Goal: Transaction & Acquisition: Purchase product/service

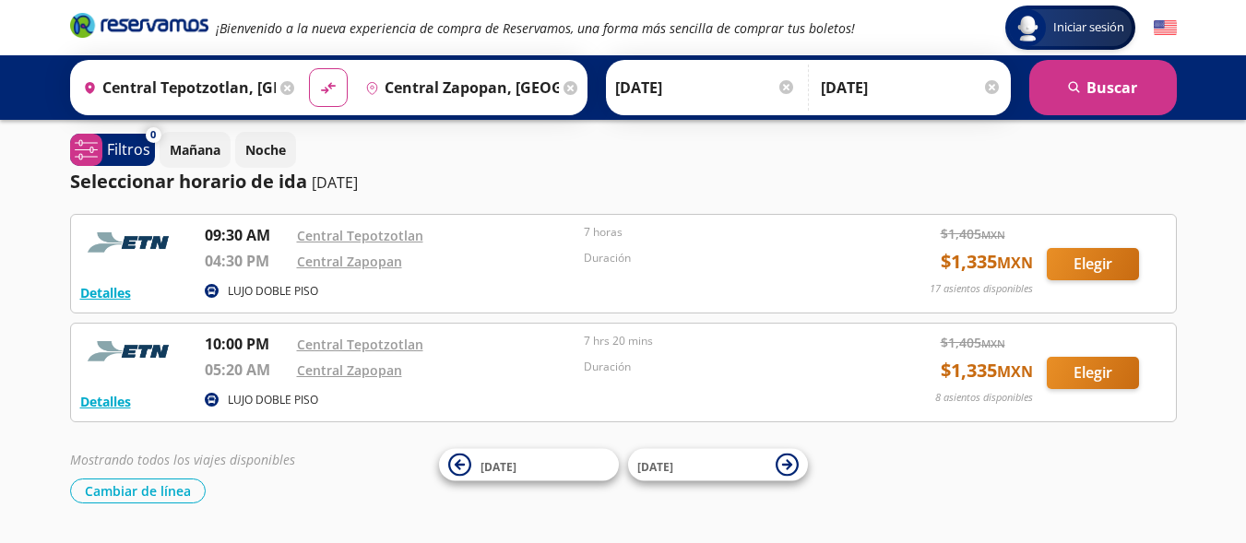
scroll to position [1, 0]
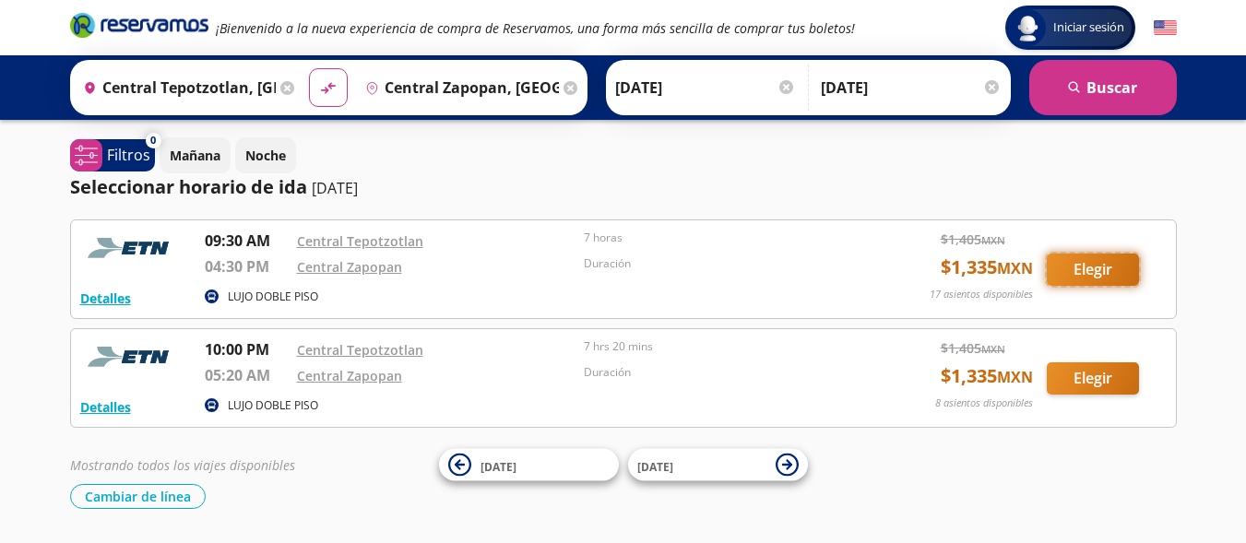
click at [1064, 268] on button "Elegir" at bounding box center [1093, 270] width 92 height 32
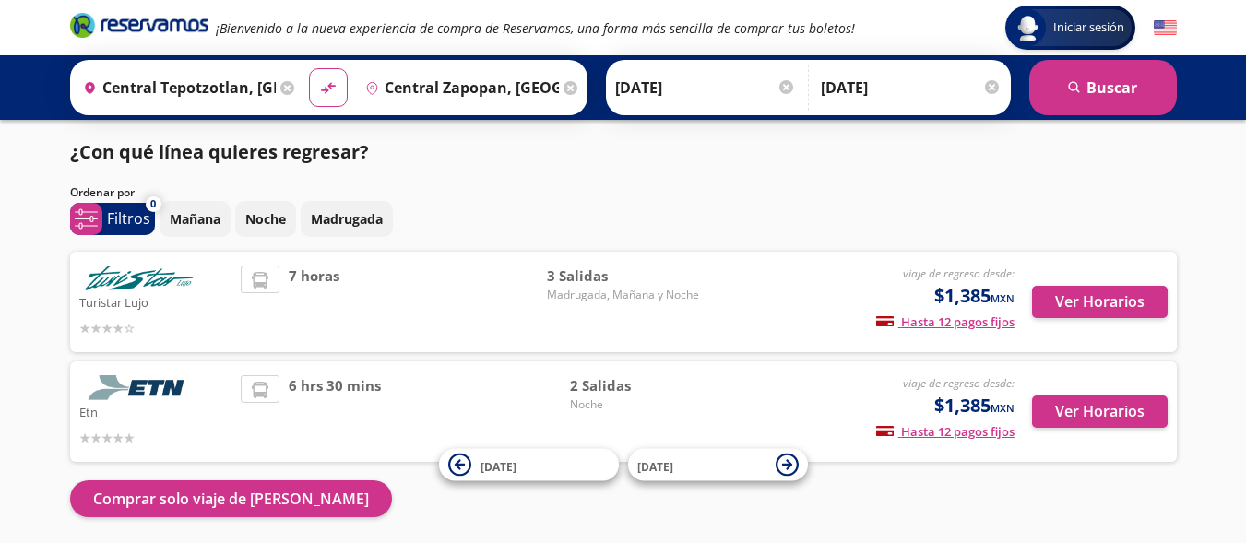
scroll to position [66, 0]
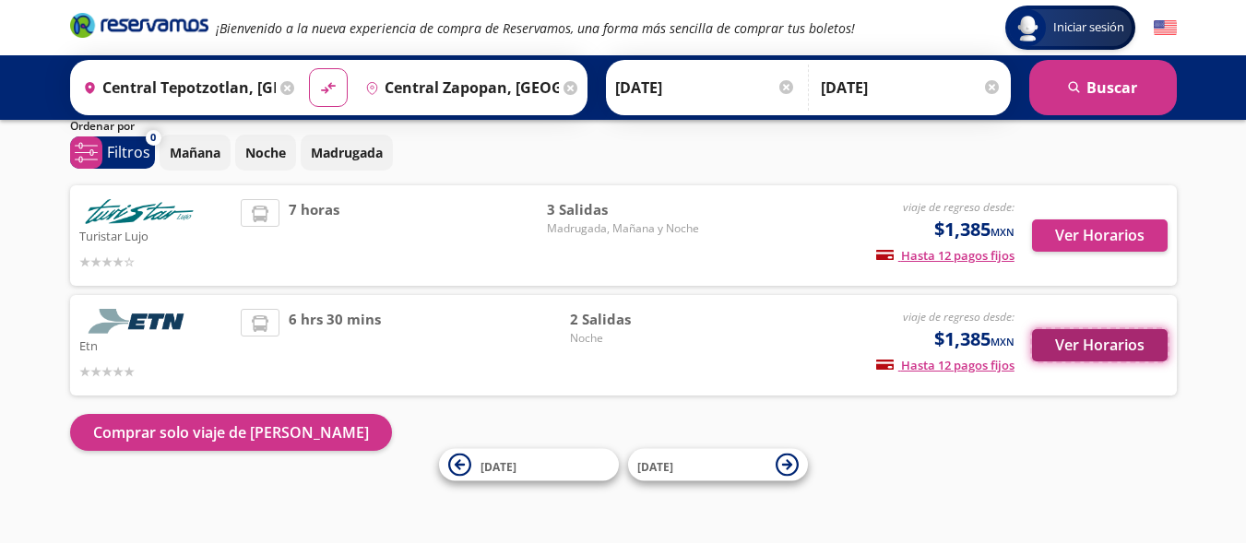
click at [1060, 349] on button "Ver Horarios" at bounding box center [1100, 345] width 136 height 32
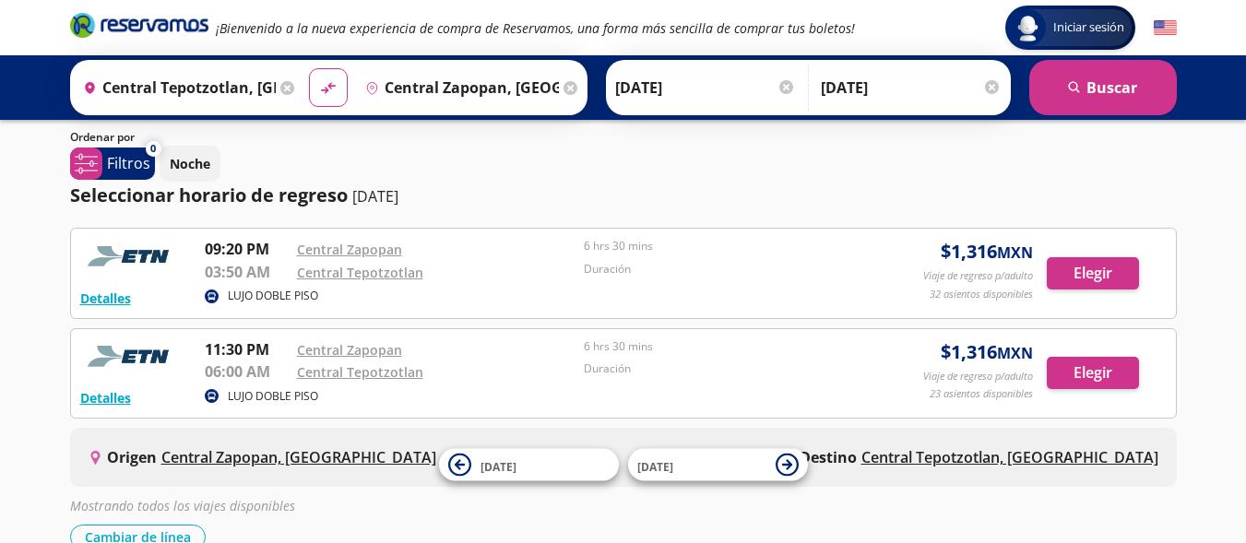
scroll to position [107, 0]
click at [1115, 366] on button "Elegir" at bounding box center [1093, 372] width 92 height 32
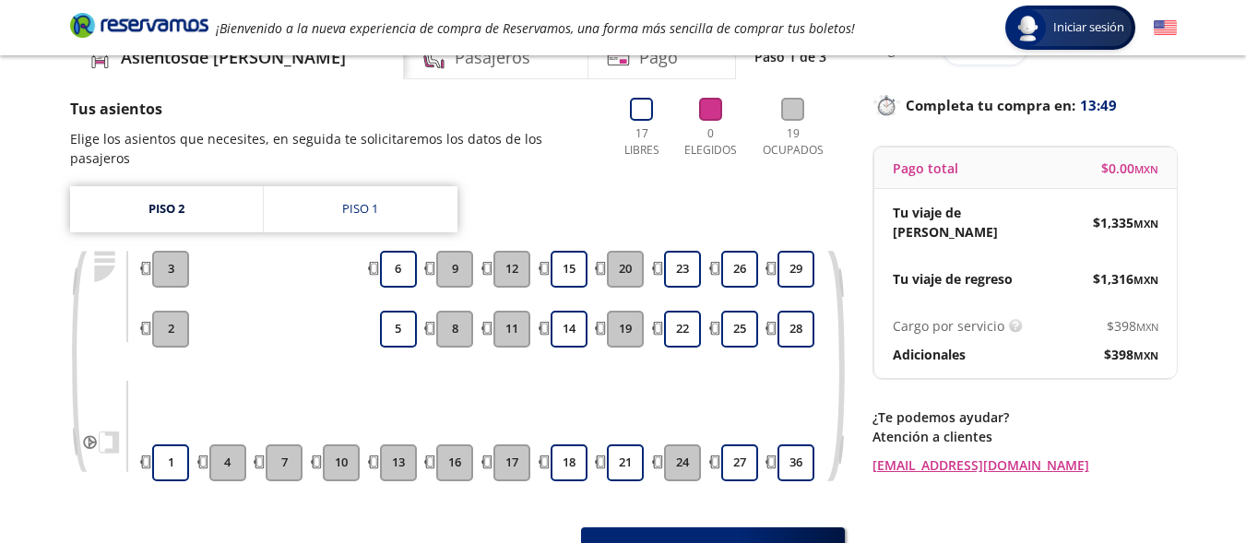
scroll to position [102, 0]
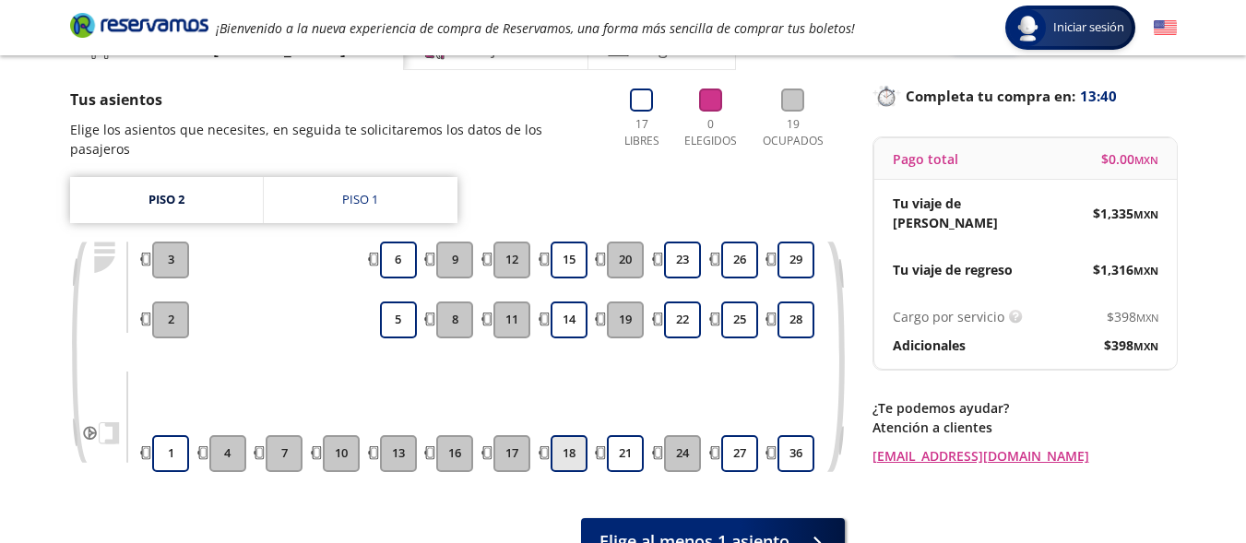
click at [569, 435] on button "18" at bounding box center [569, 453] width 37 height 37
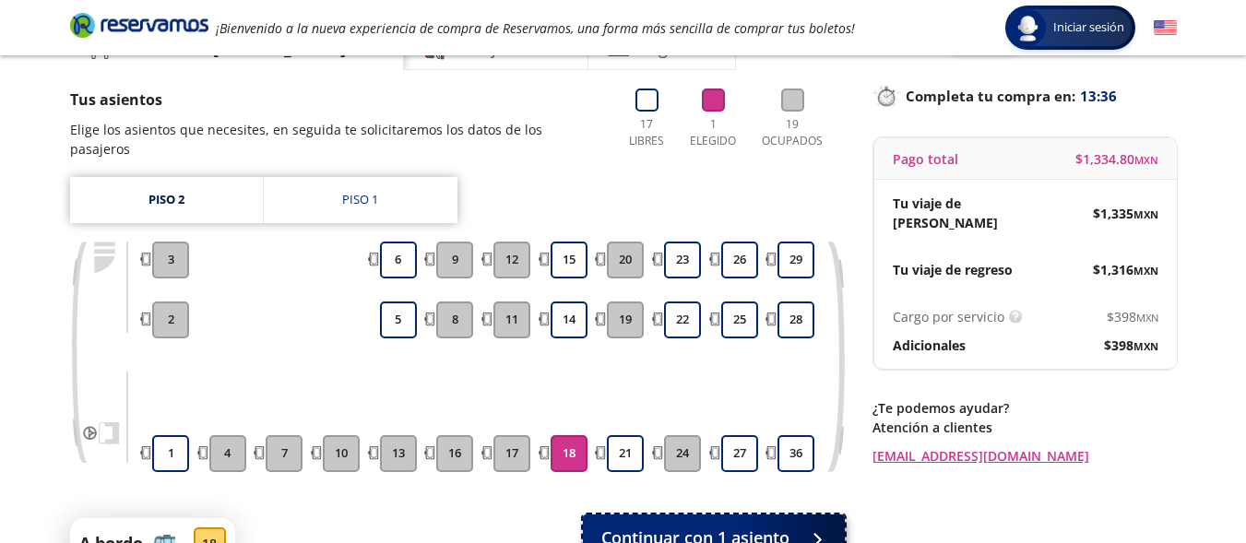
click at [702, 526] on span "Continuar con 1 asiento" at bounding box center [695, 538] width 188 height 25
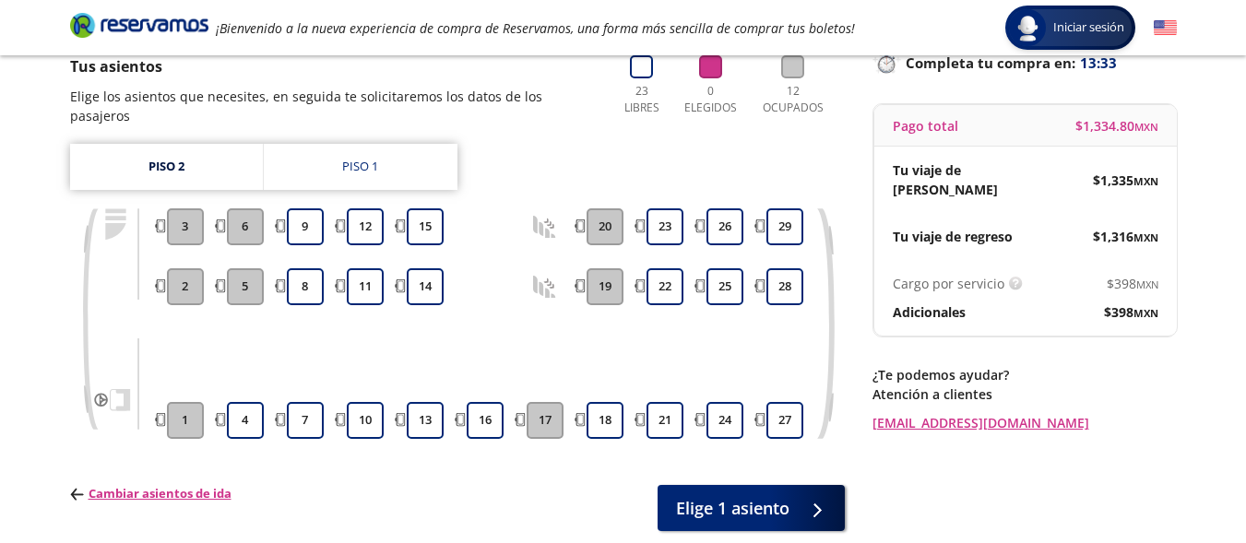
scroll to position [138, 0]
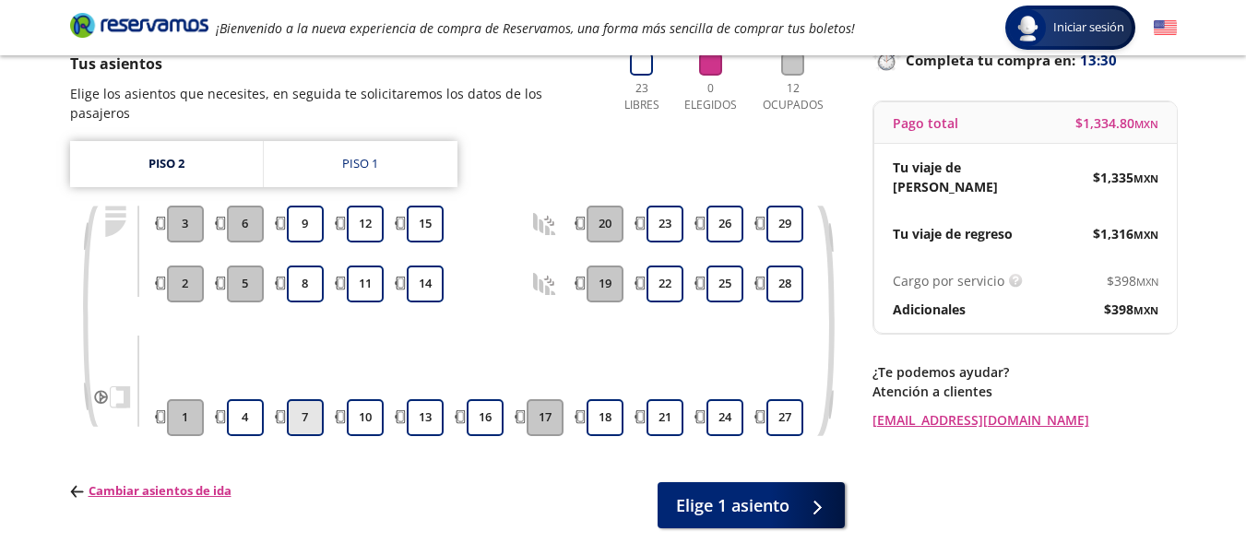
click at [315, 399] on button "7" at bounding box center [305, 417] width 37 height 37
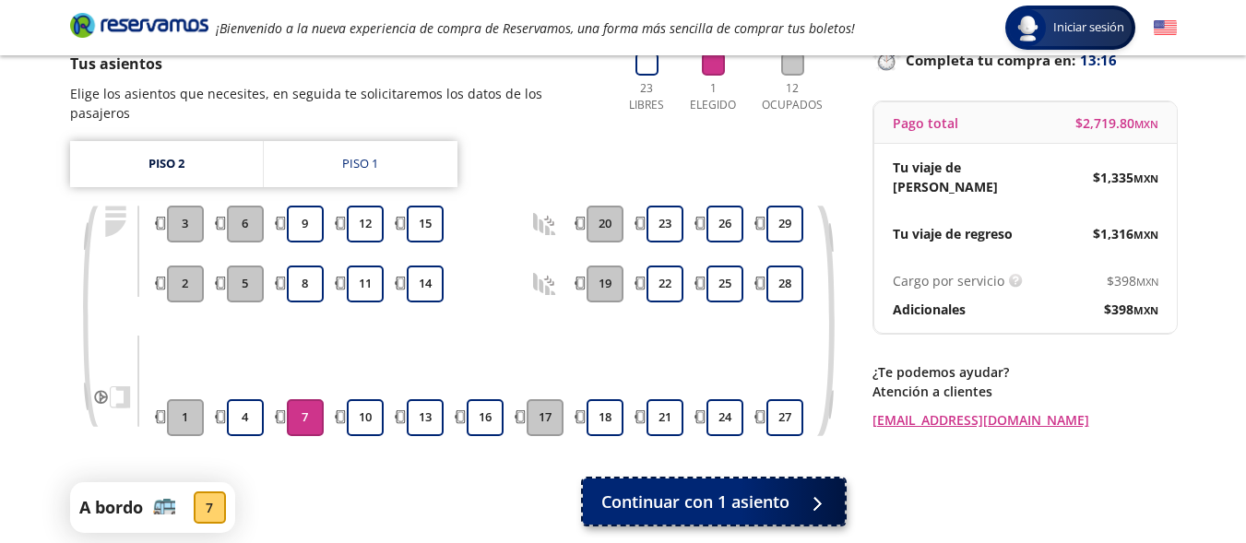
click at [715, 490] on span "Continuar con 1 asiento" at bounding box center [695, 502] width 188 height 25
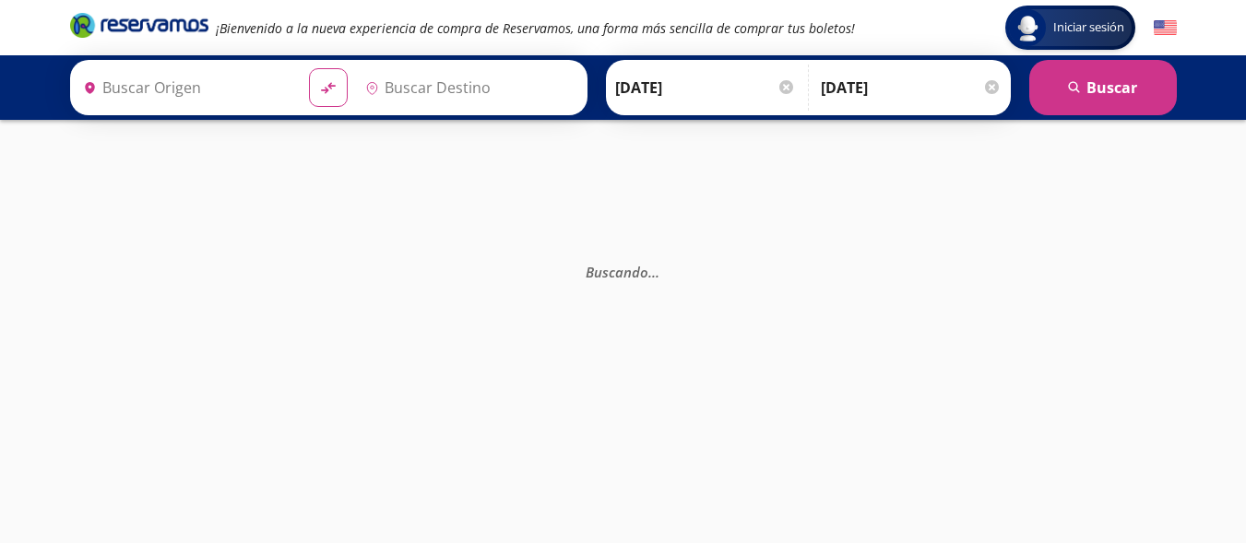
type input "Central Zapopan, Jalisco"
type input "Central Tepotzotlan, [GEOGRAPHIC_DATA]"
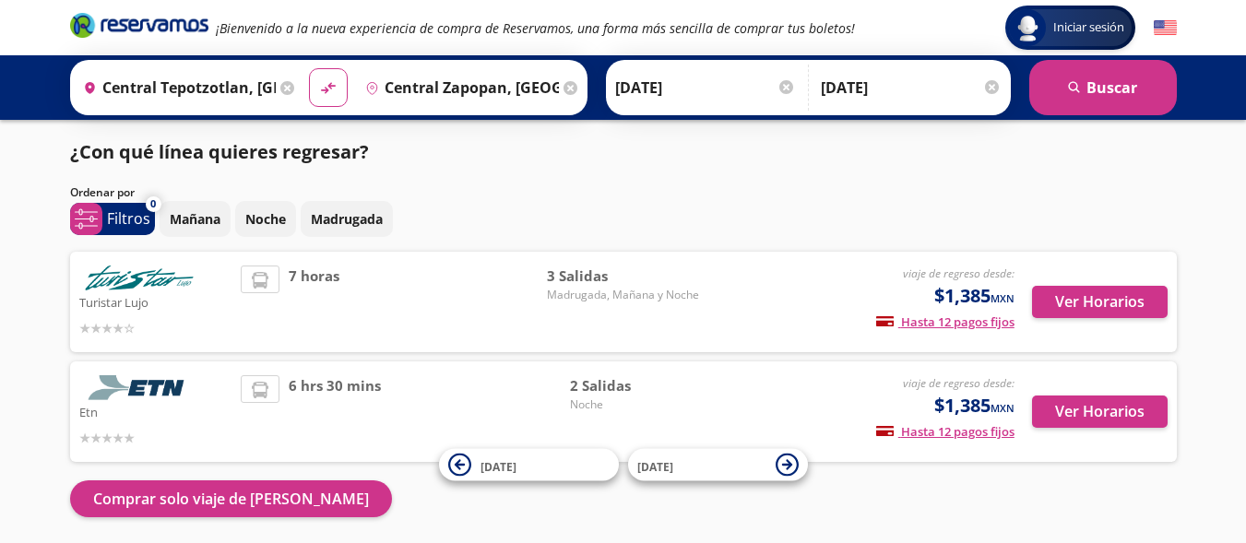
click at [487, 81] on input "Central Zapopan, Jalisco" at bounding box center [458, 88] width 201 height 46
click at [321, 187] on div "Ordenar por" at bounding box center [623, 192] width 1107 height 17
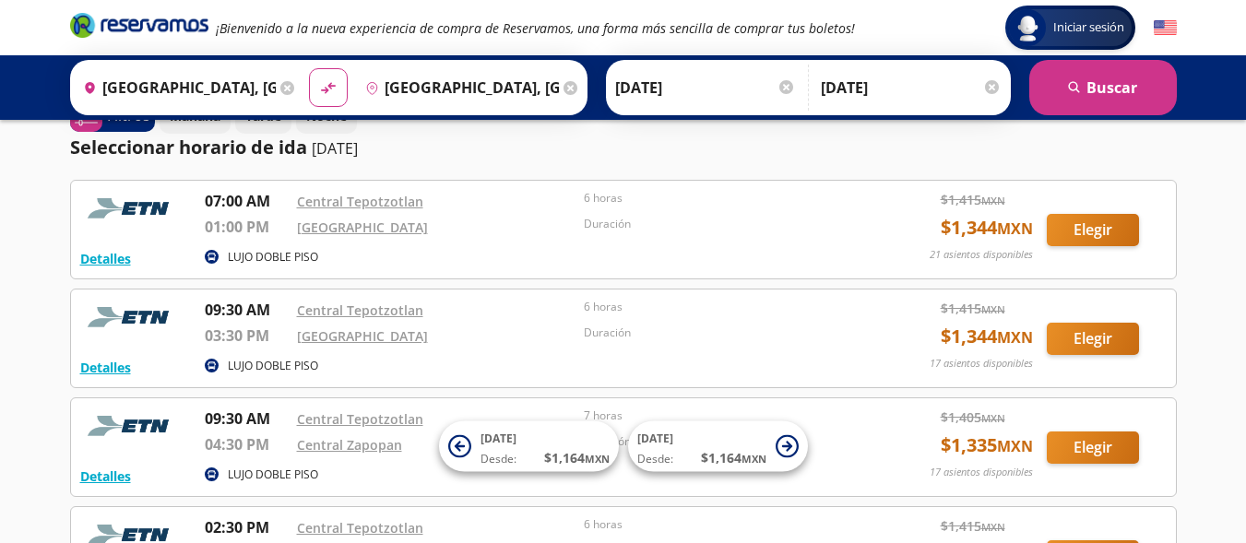
scroll to position [42, 0]
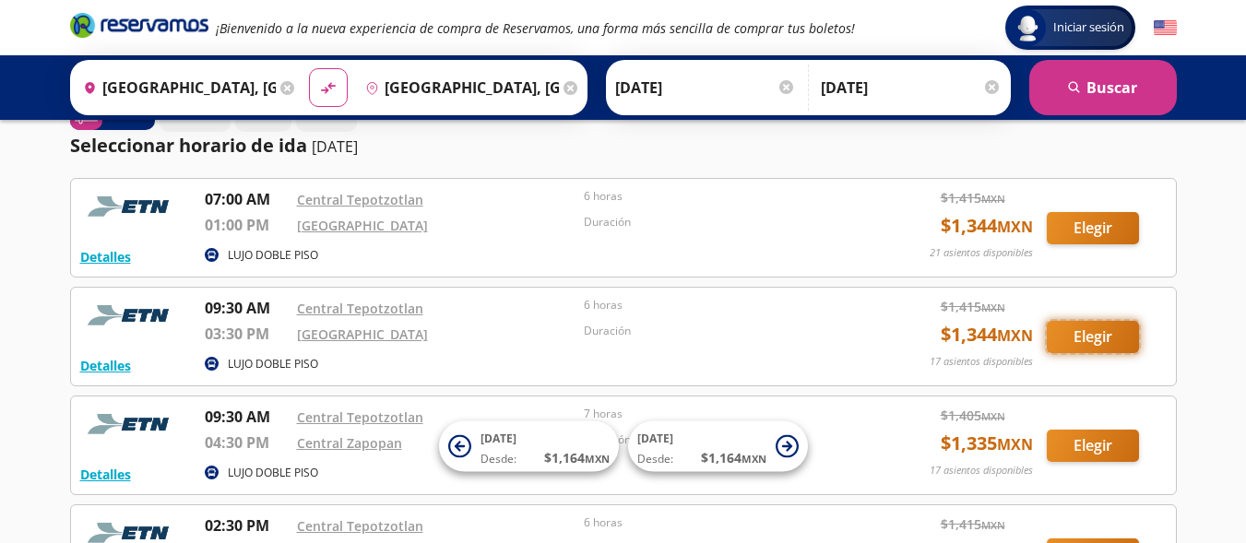
click at [1098, 334] on button "Elegir" at bounding box center [1093, 337] width 92 height 32
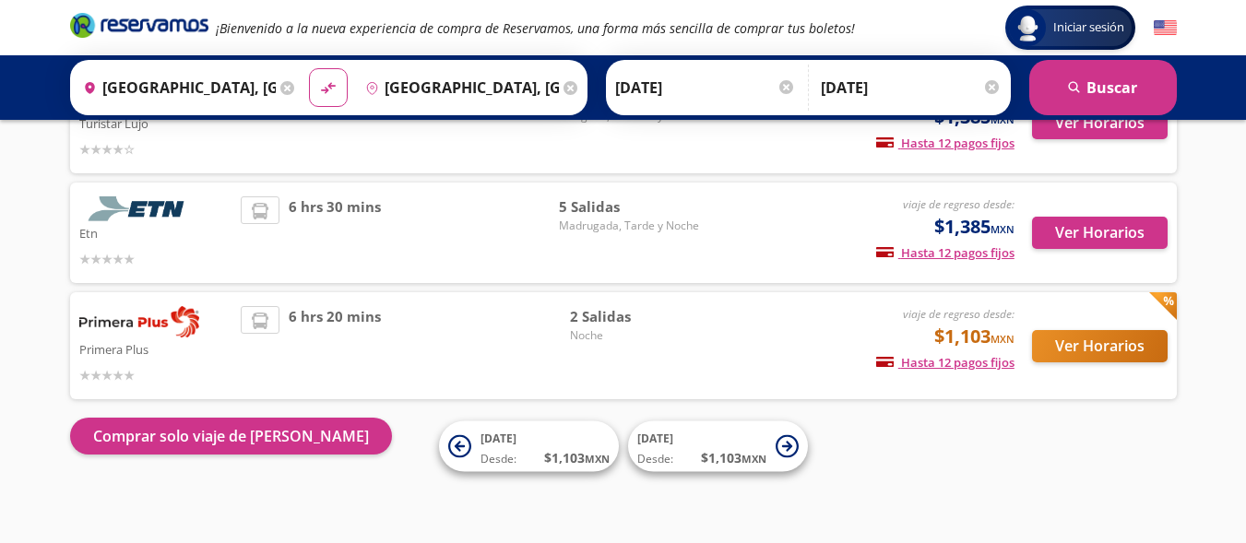
scroll to position [183, 0]
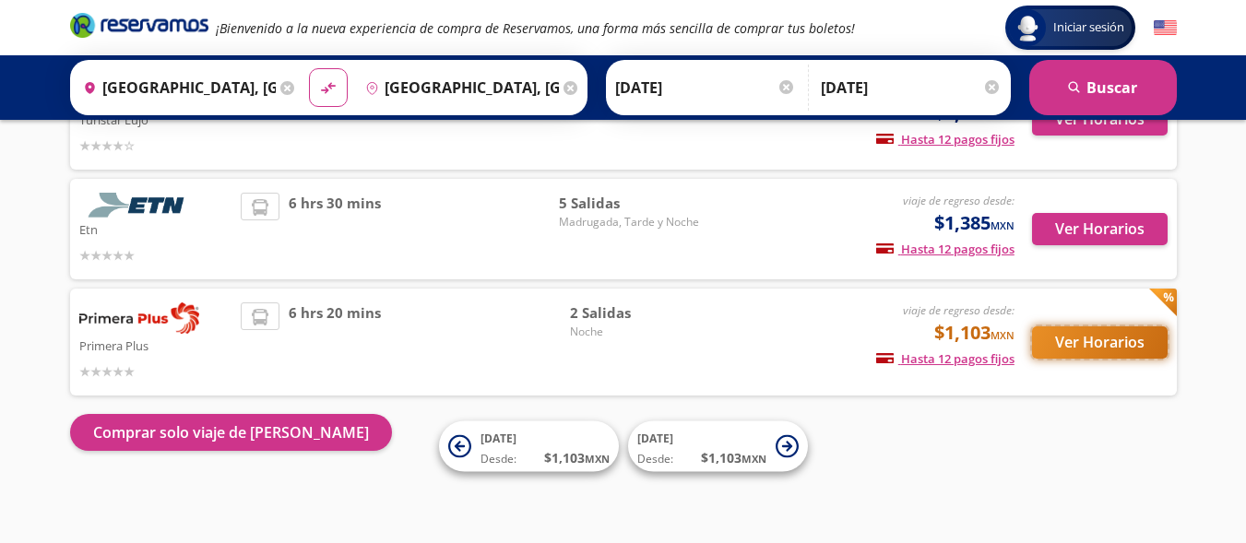
click at [1092, 342] on button "Ver Horarios" at bounding box center [1100, 343] width 136 height 32
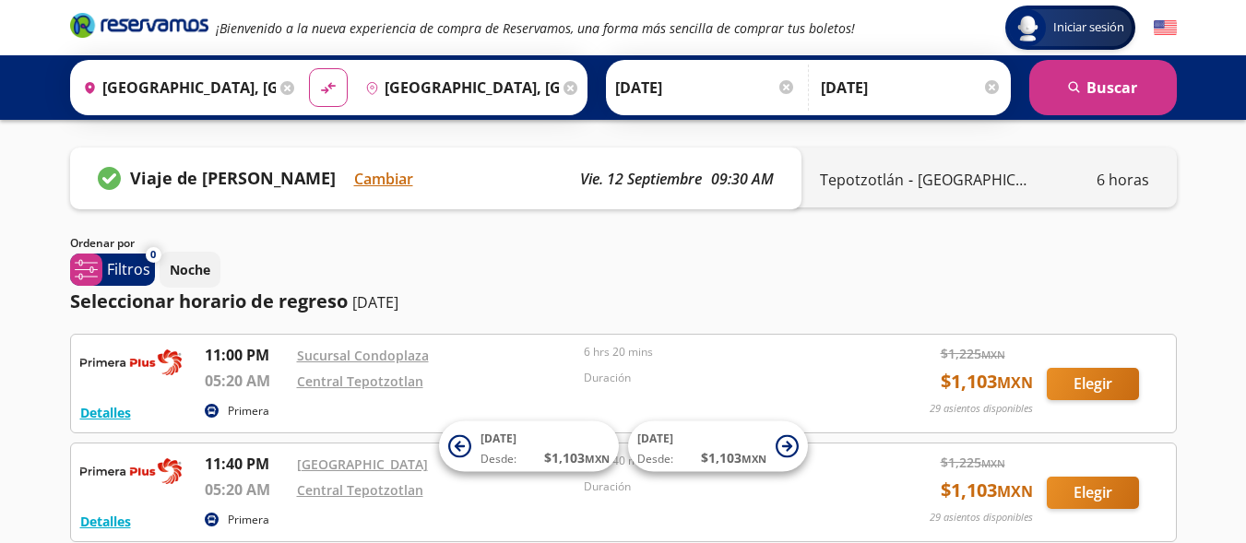
scroll to position [183, 0]
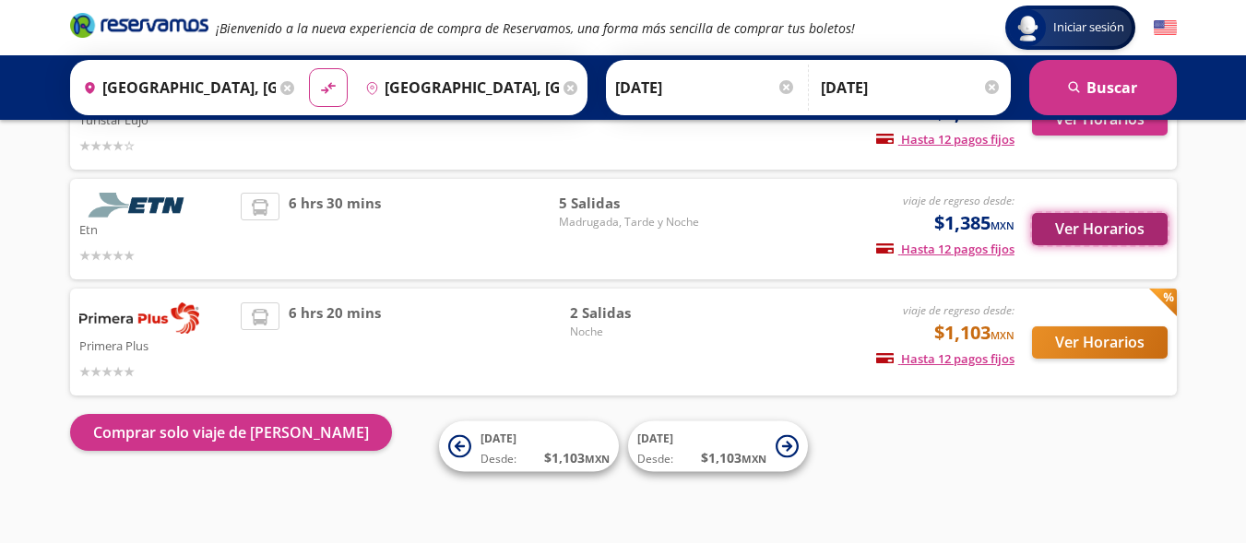
click at [1152, 236] on button "Ver Horarios" at bounding box center [1100, 229] width 136 height 32
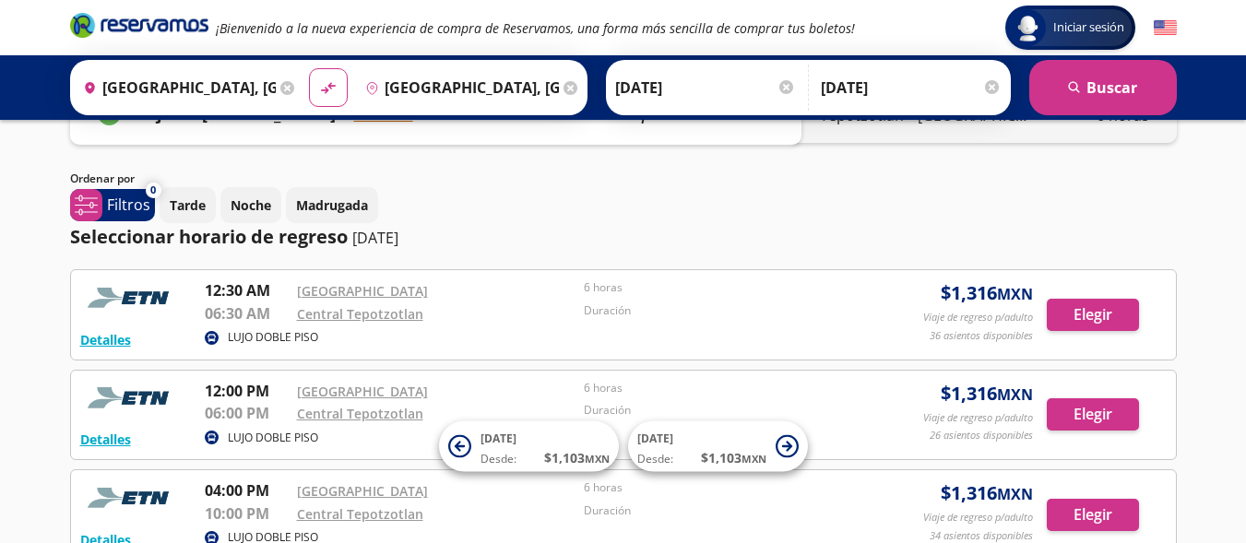
scroll to position [60, 0]
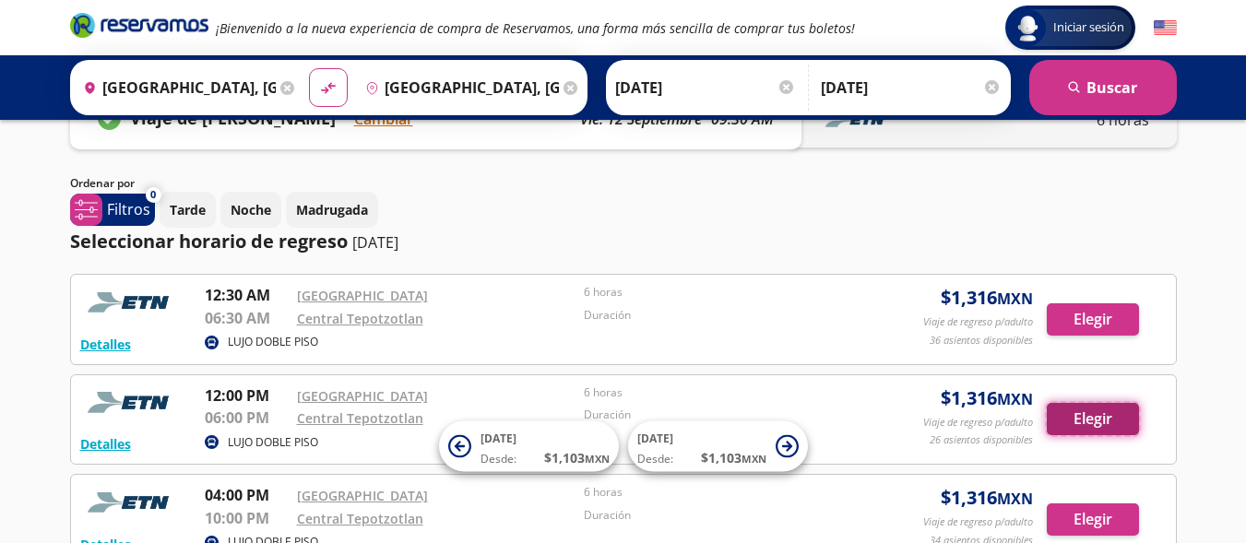
click at [1095, 421] on button "Elegir" at bounding box center [1093, 419] width 92 height 32
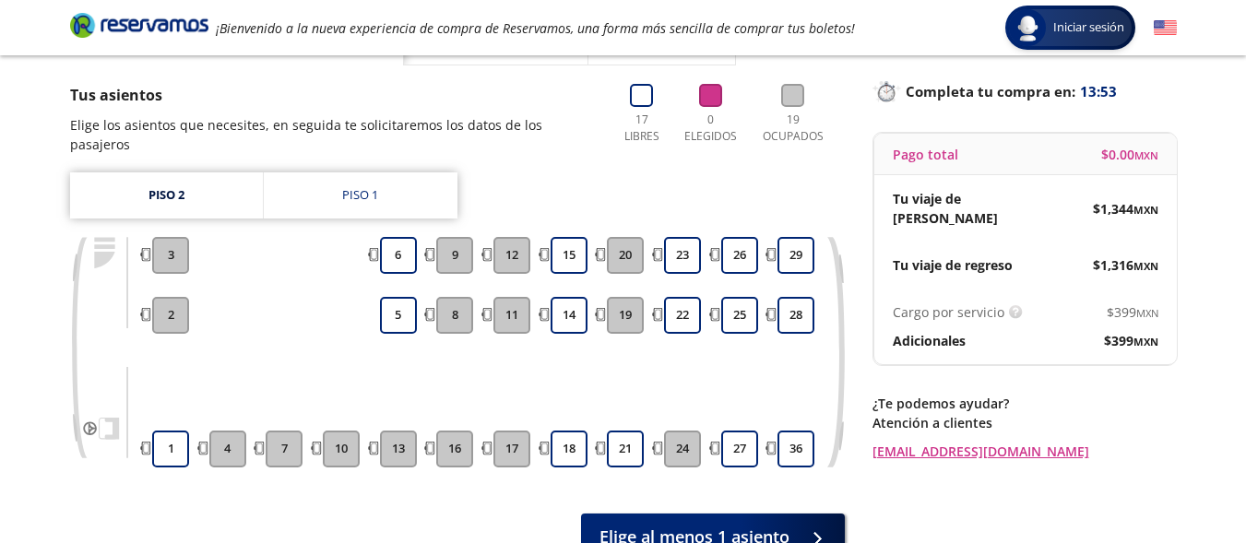
scroll to position [110, 0]
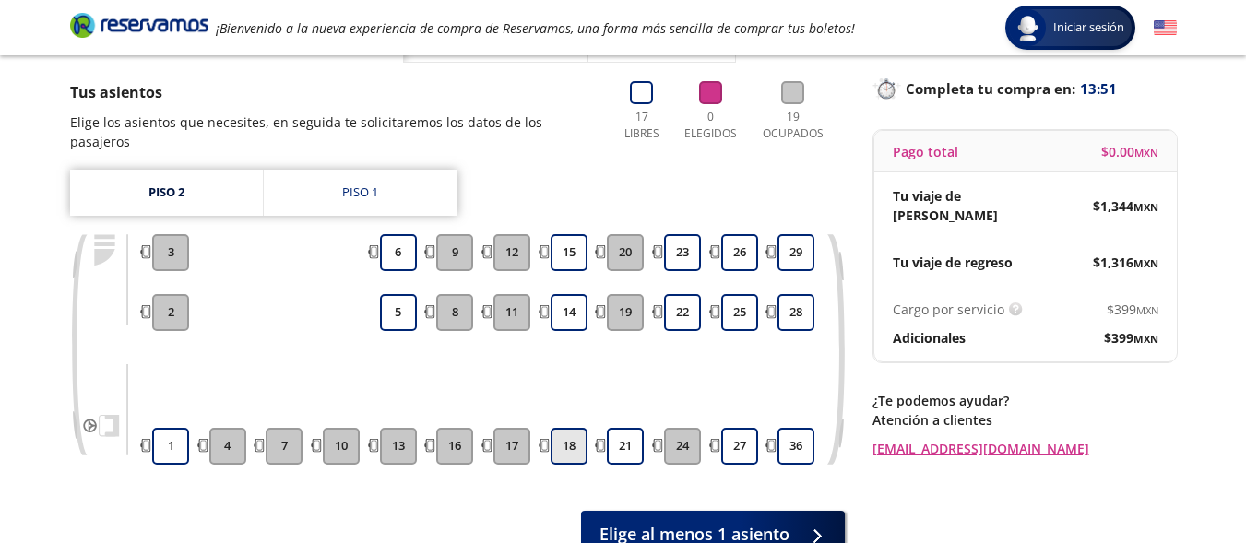
click at [575, 428] on button "18" at bounding box center [569, 446] width 37 height 37
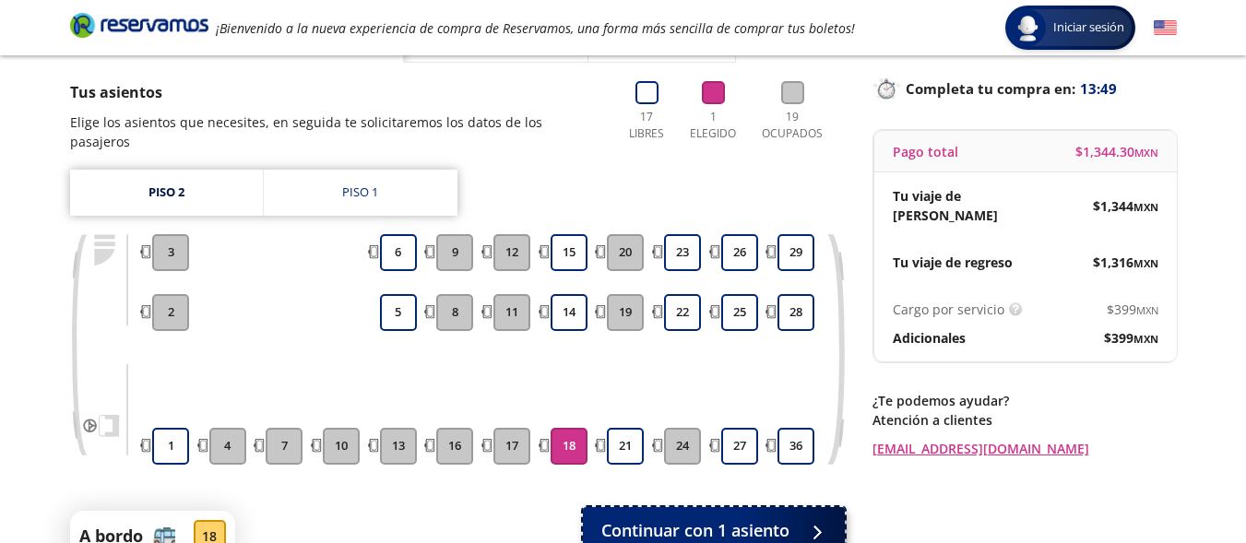
click at [675, 518] on span "Continuar con 1 asiento" at bounding box center [695, 530] width 188 height 25
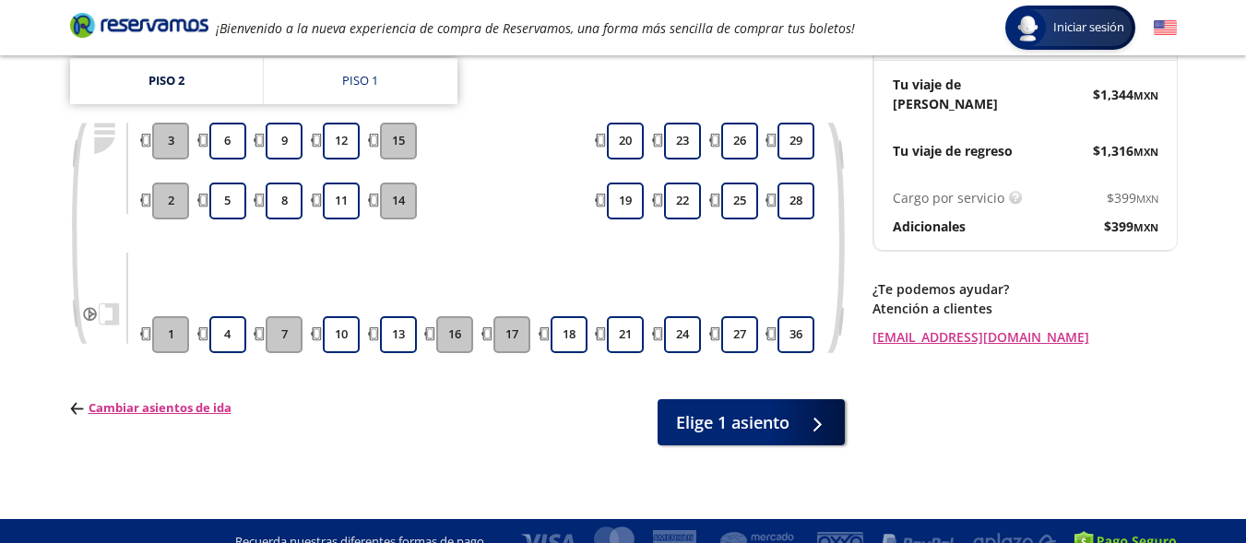
scroll to position [224, 0]
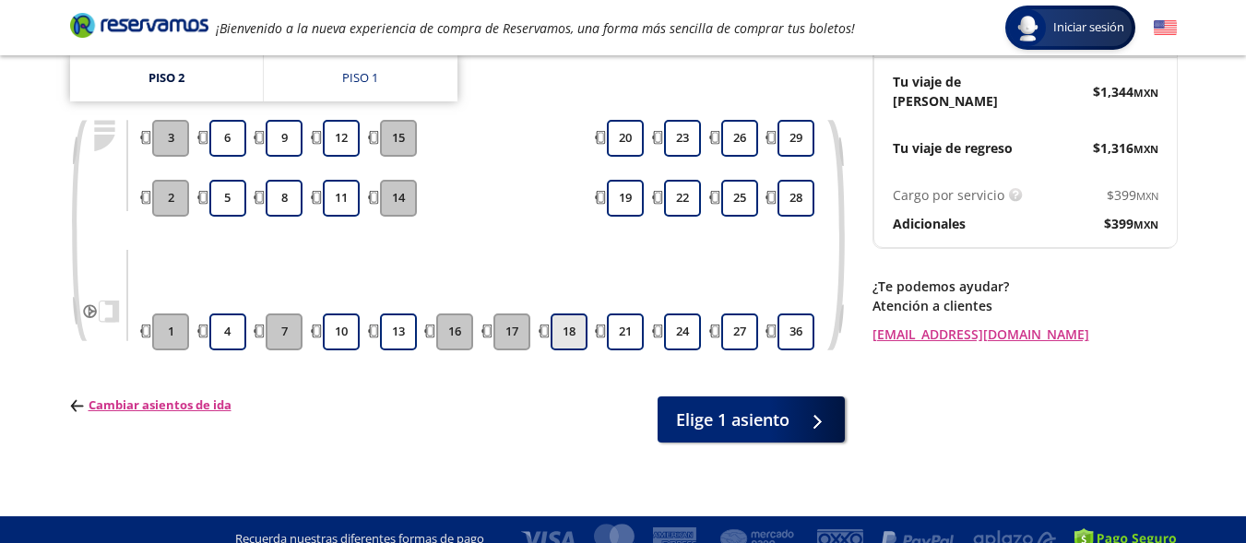
click at [572, 314] on button "18" at bounding box center [569, 332] width 37 height 37
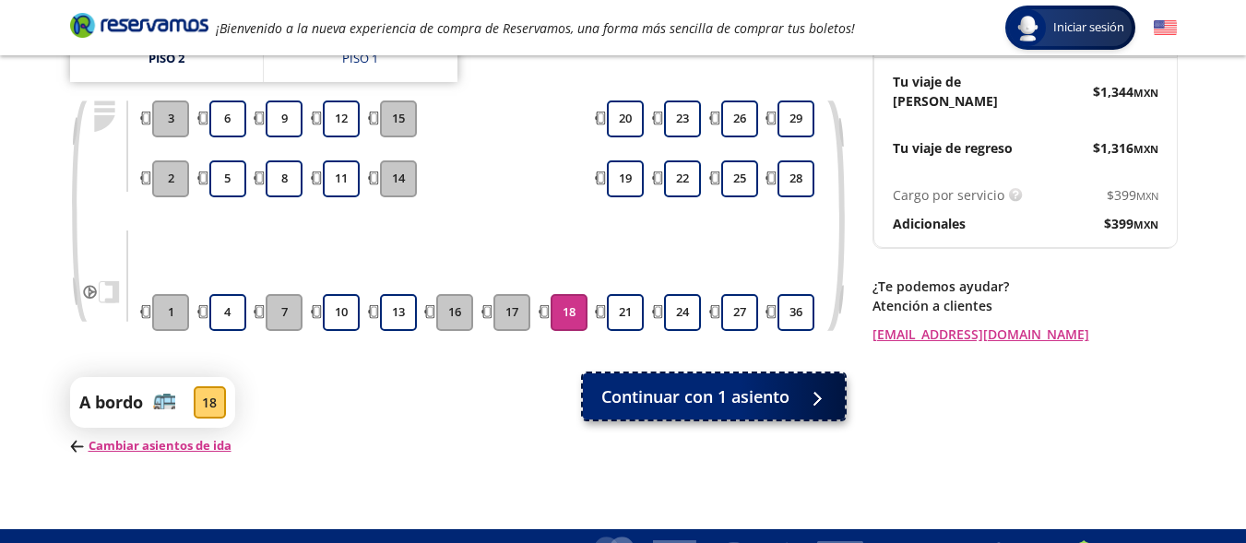
click at [675, 391] on span "Continuar con 1 asiento" at bounding box center [695, 397] width 188 height 25
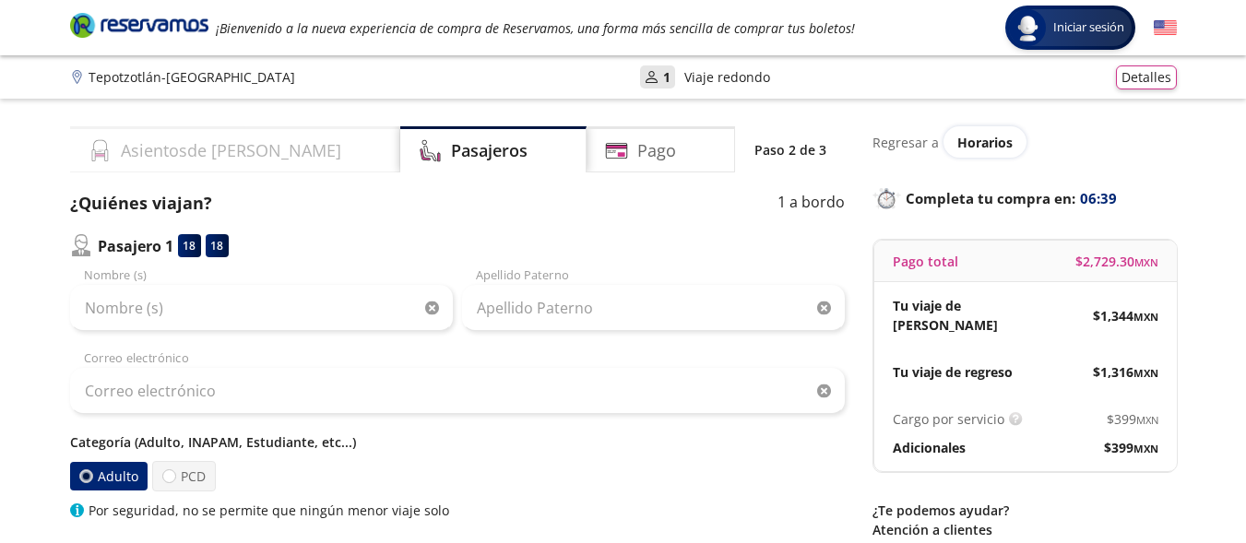
click at [281, 147] on div "Asientos de [PERSON_NAME]" at bounding box center [235, 149] width 330 height 46
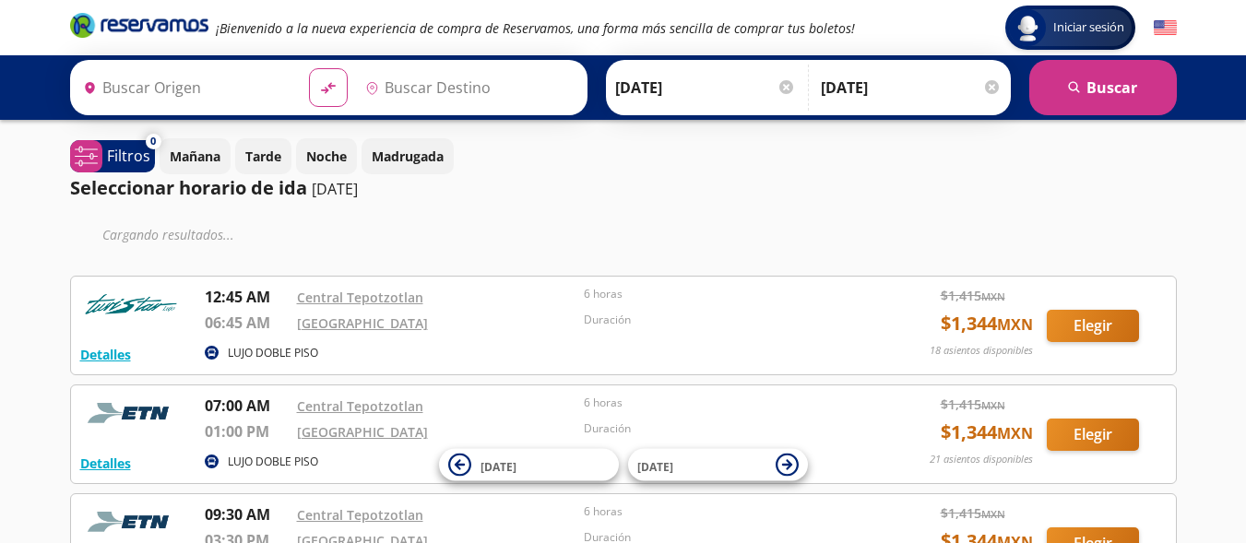
type input "Central Tepotzotlan, [GEOGRAPHIC_DATA]"
type input "[GEOGRAPHIC_DATA], [GEOGRAPHIC_DATA]"
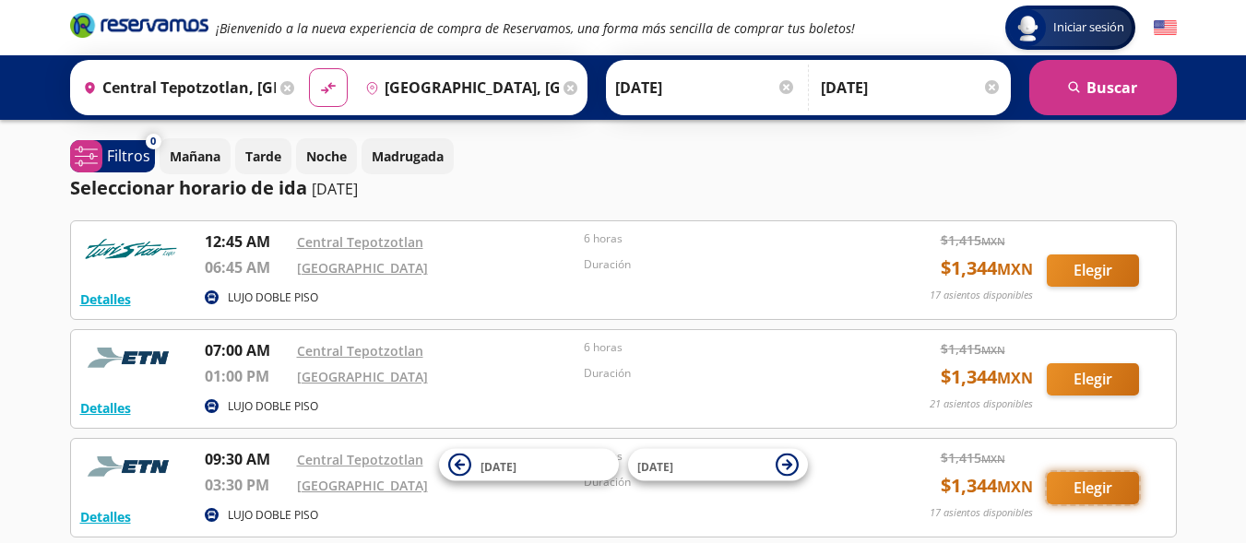
click at [1081, 483] on button "Elegir" at bounding box center [1093, 488] width 92 height 32
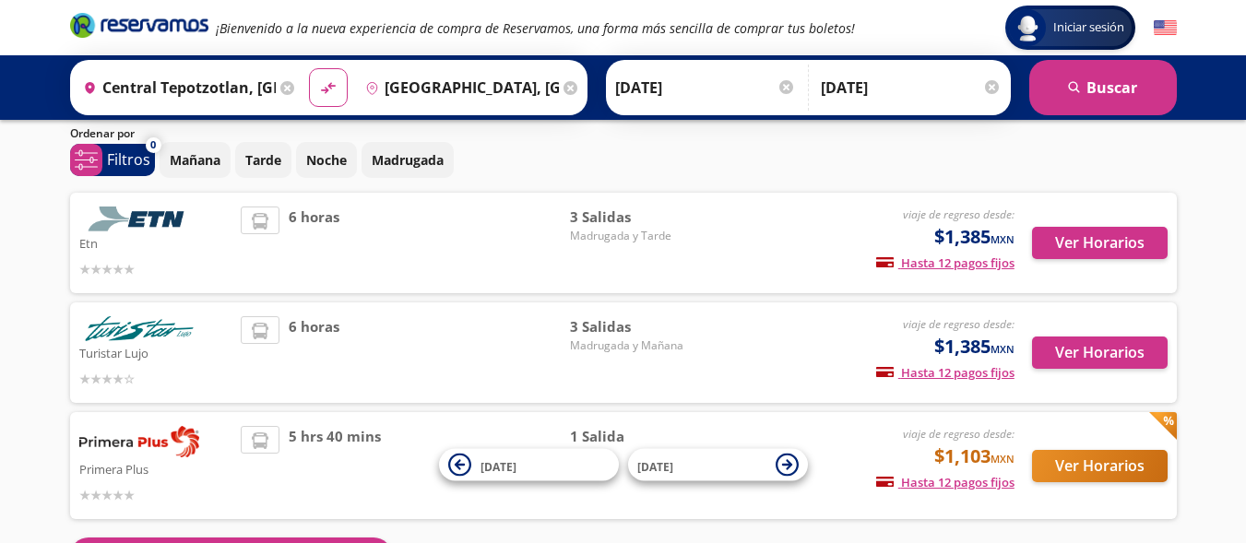
scroll to position [56, 0]
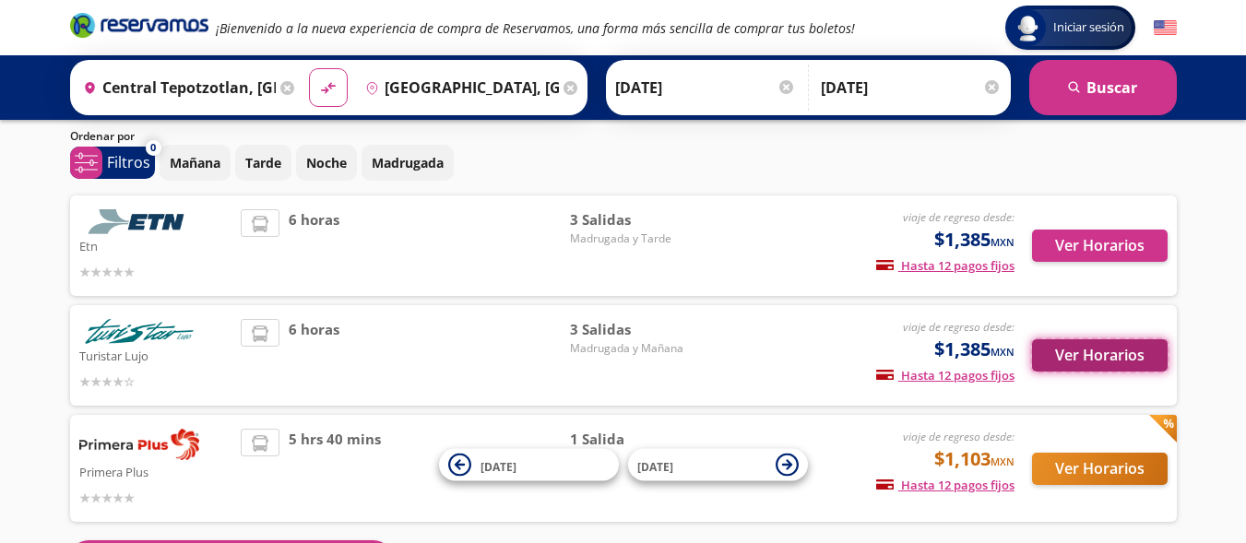
click at [1111, 341] on button "Ver Horarios" at bounding box center [1100, 355] width 136 height 32
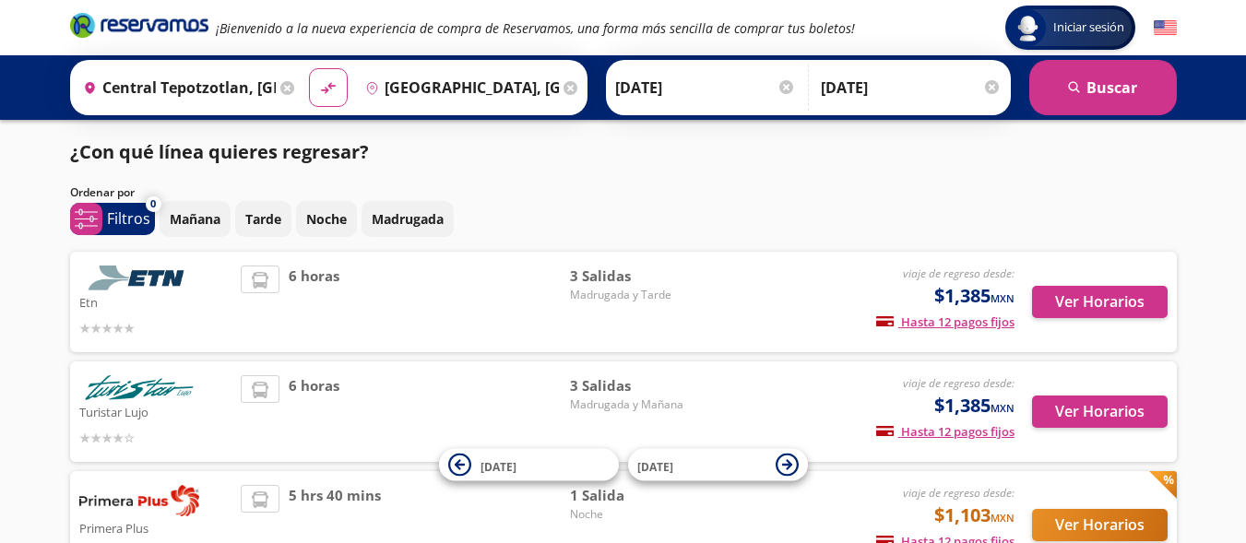
scroll to position [56, 0]
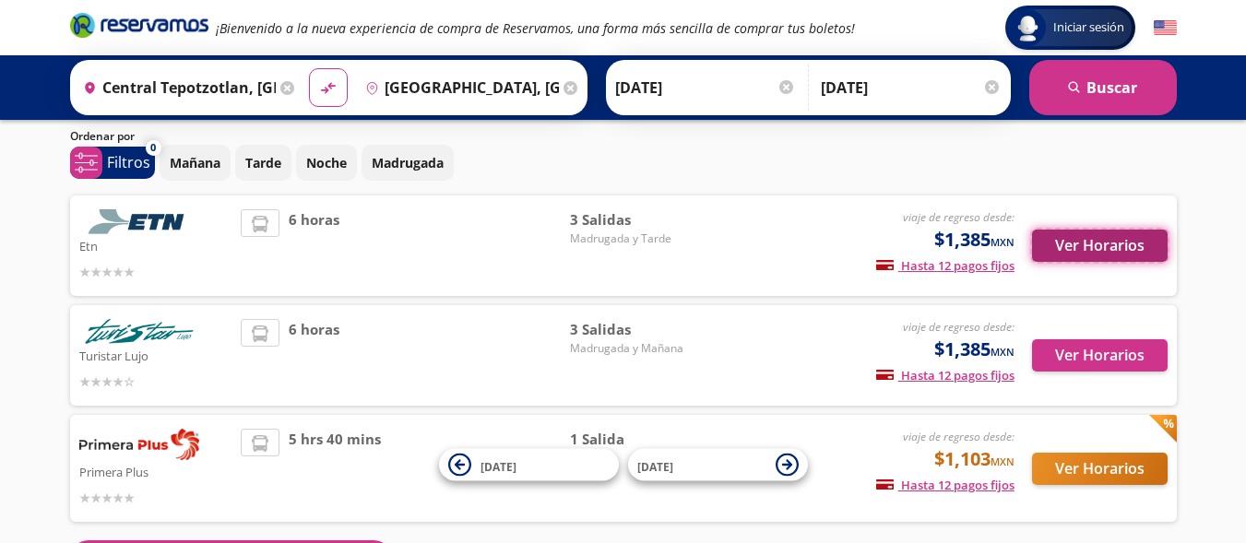
click at [1099, 236] on button "Ver Horarios" at bounding box center [1100, 246] width 136 height 32
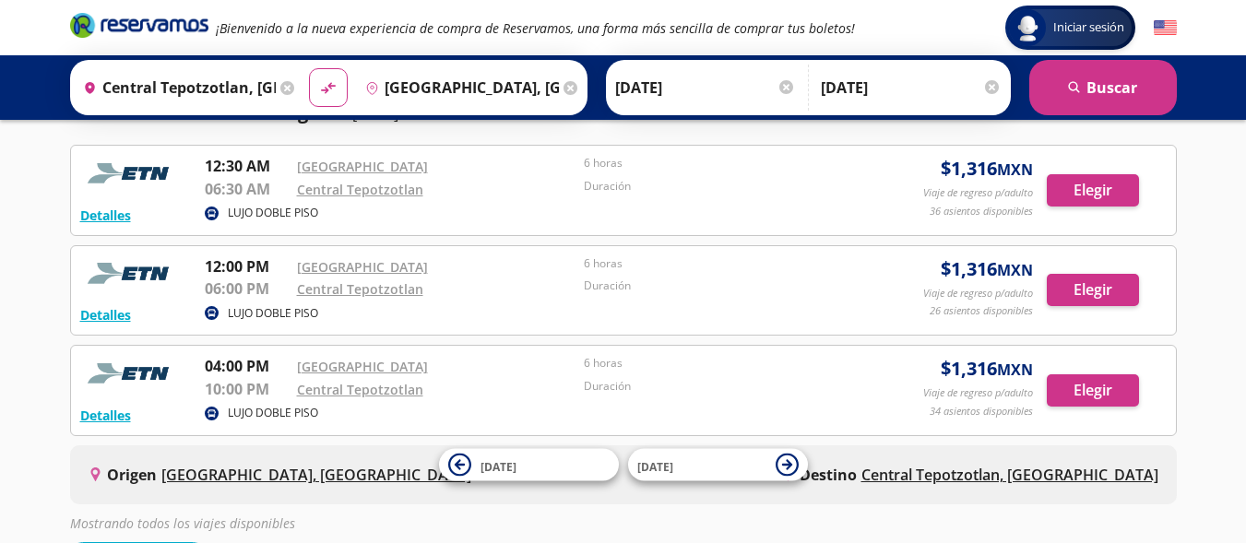
scroll to position [192, 0]
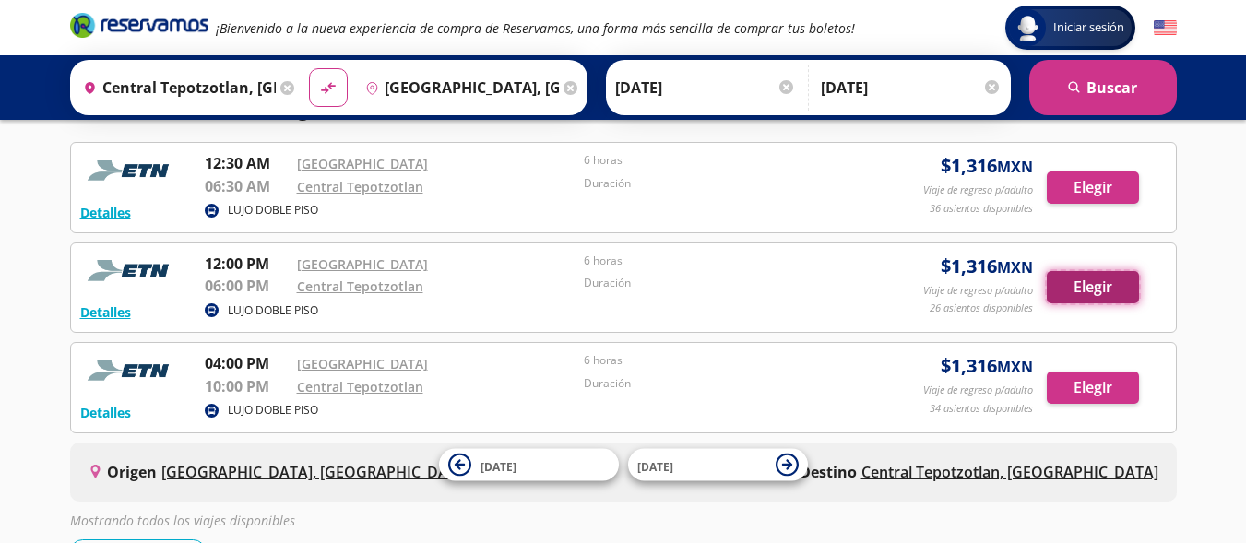
click at [1093, 286] on button "Elegir" at bounding box center [1093, 287] width 92 height 32
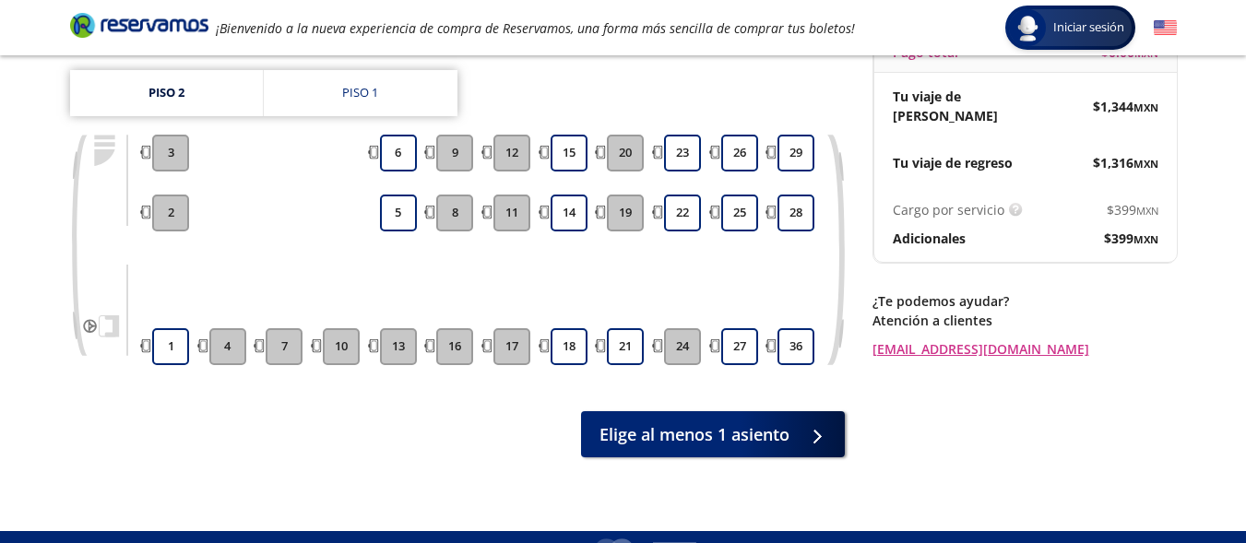
scroll to position [207, 0]
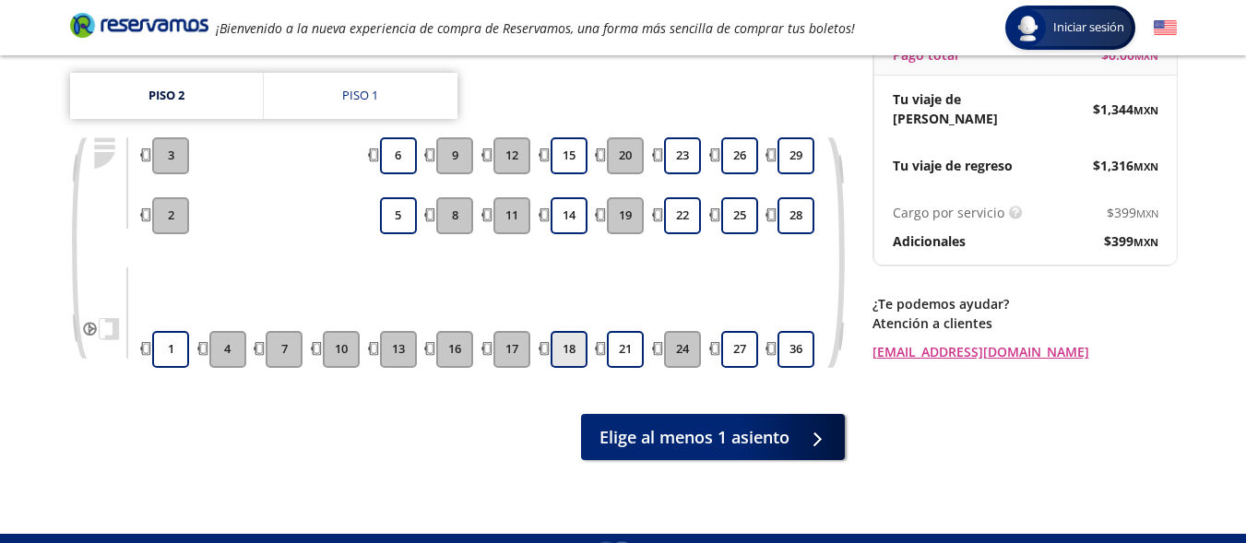
click at [553, 331] on button "18" at bounding box center [569, 349] width 37 height 37
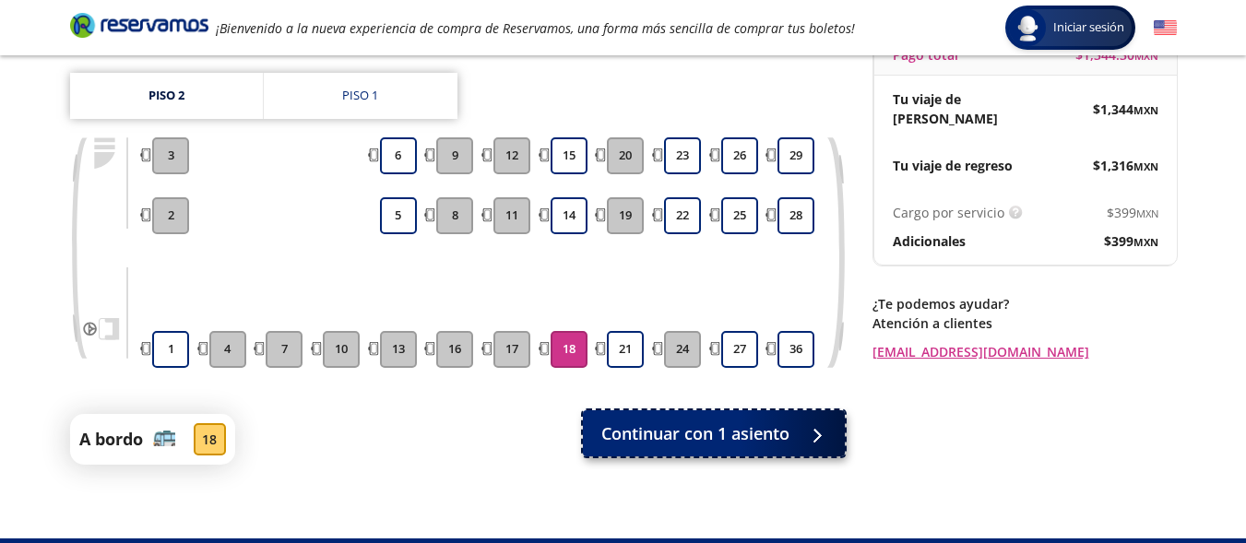
click at [628, 422] on span "Continuar con 1 asiento" at bounding box center [695, 434] width 188 height 25
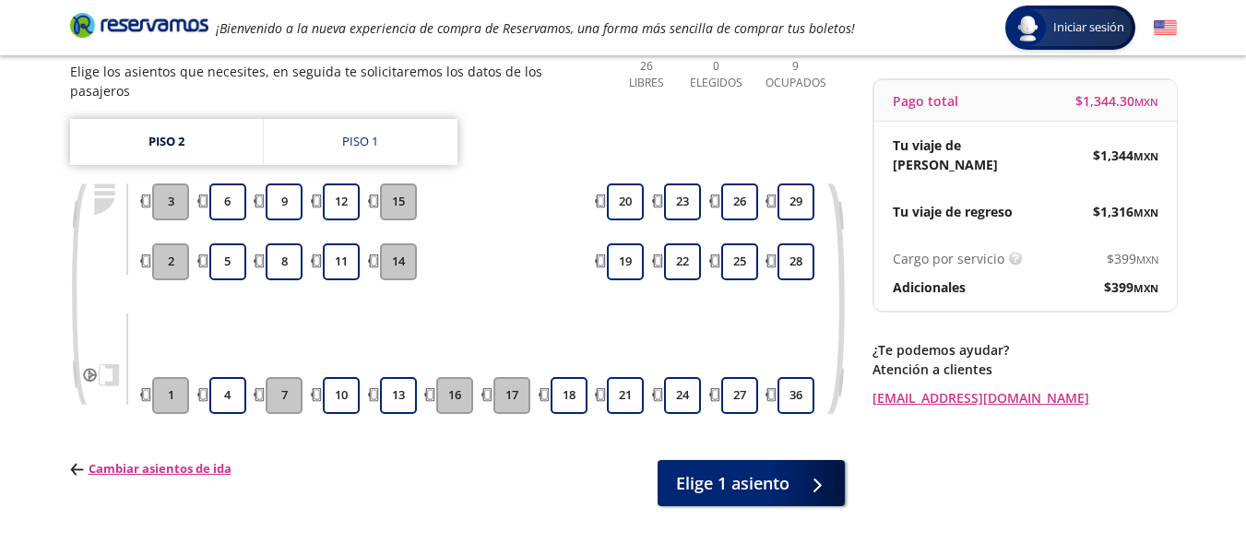
scroll to position [179, 0]
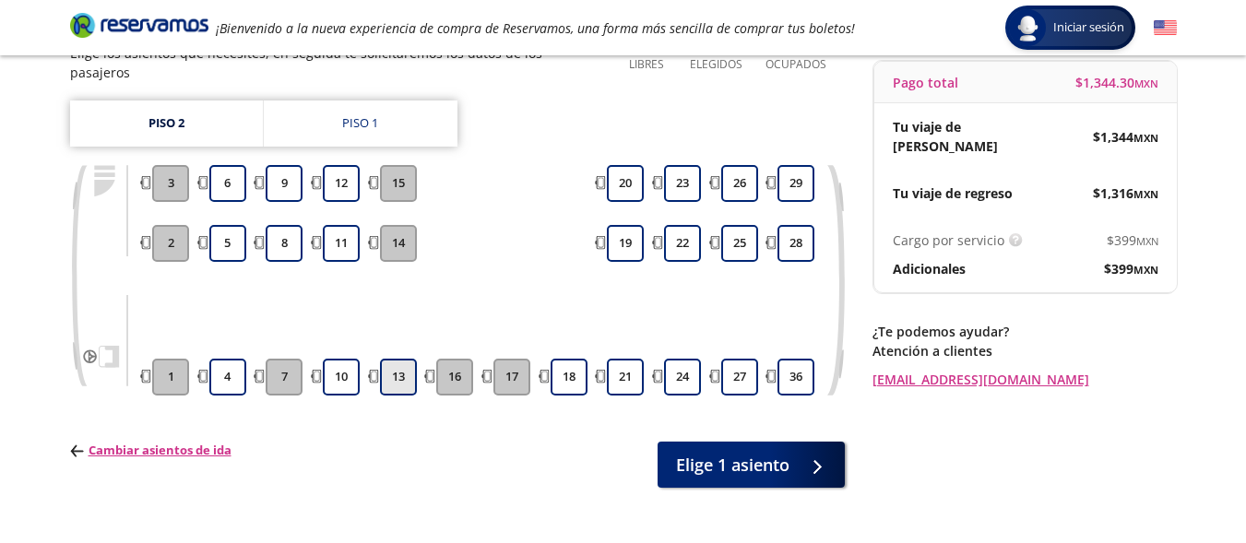
click at [387, 359] on button "13" at bounding box center [398, 377] width 37 height 37
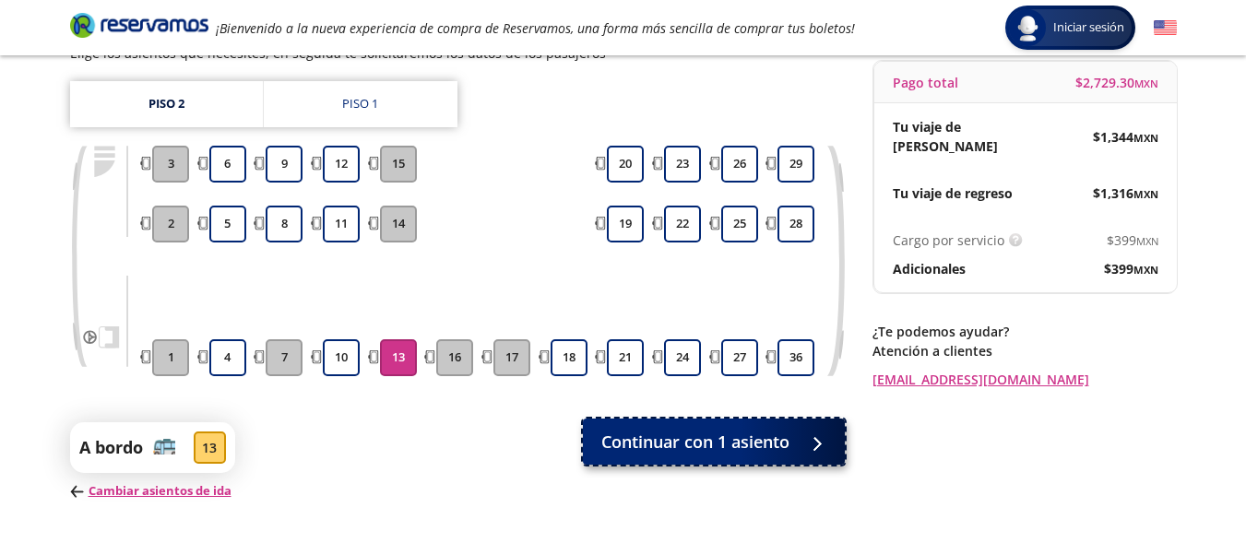
click at [668, 443] on span "Continuar con 1 asiento" at bounding box center [695, 442] width 188 height 25
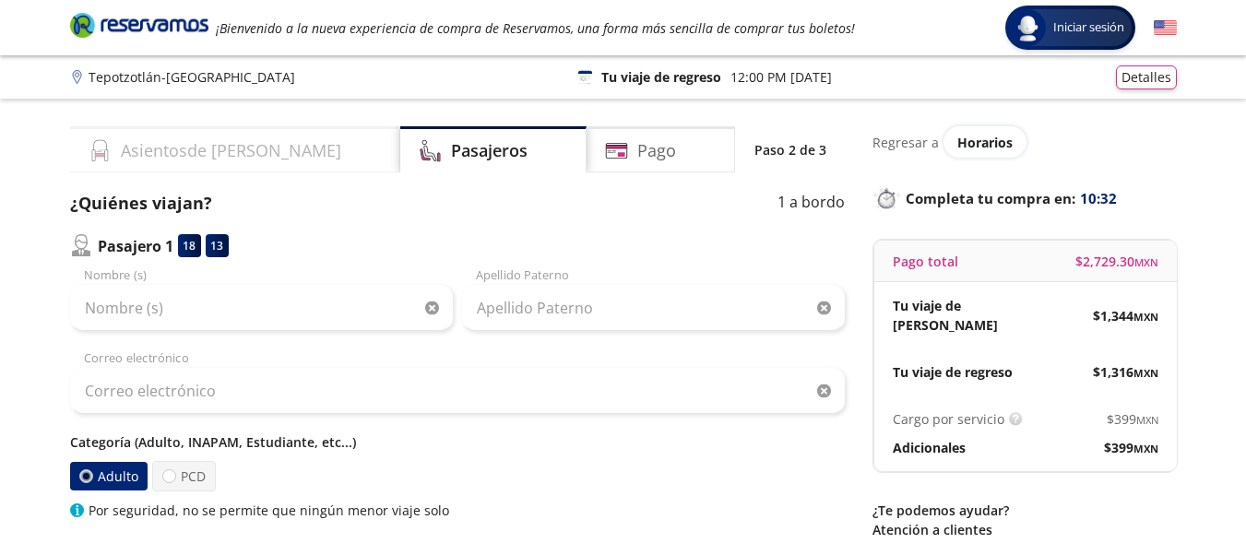
click at [278, 153] on div "Asientos de [PERSON_NAME]" at bounding box center [235, 149] width 330 height 46
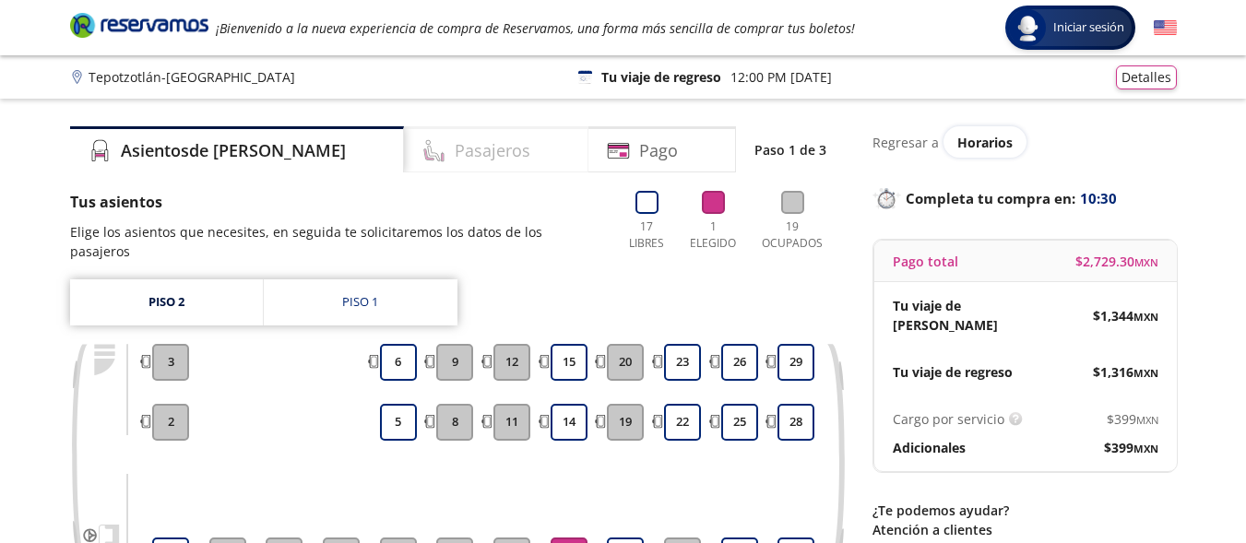
click at [455, 156] on h4 "Pasajeros" at bounding box center [493, 150] width 76 height 25
